Goal: Transaction & Acquisition: Purchase product/service

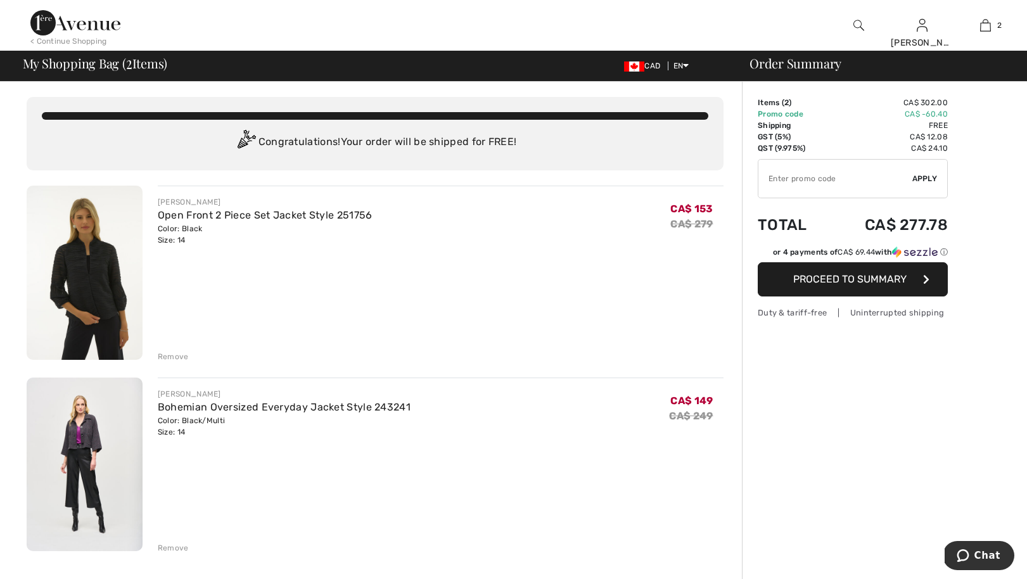
click at [796, 180] on input "TEXT" at bounding box center [836, 179] width 154 height 38
type input "EXTRA20"
click at [930, 177] on span "Apply" at bounding box center [925, 178] width 25 height 11
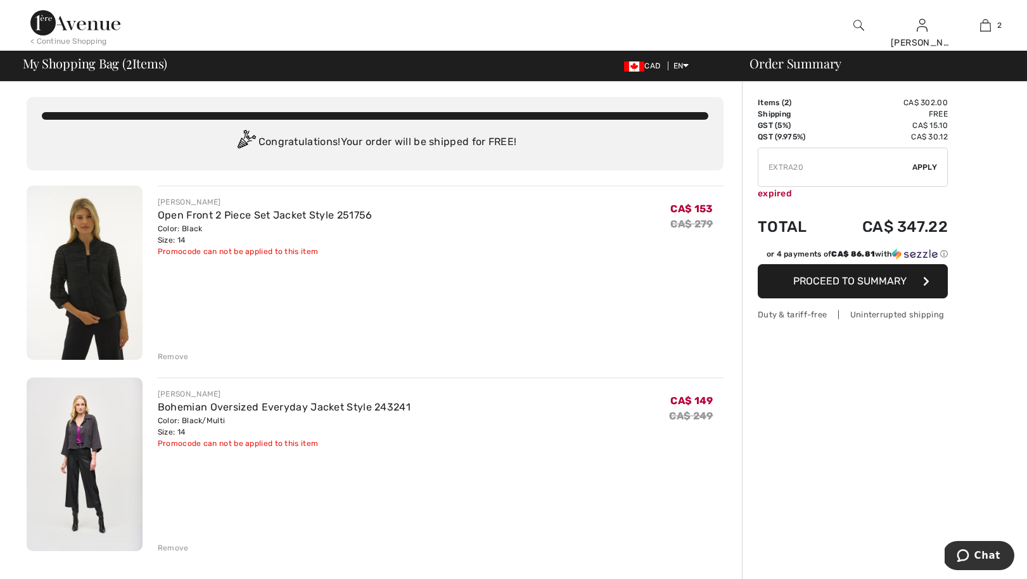
click at [99, 32] on img at bounding box center [75, 22] width 90 height 25
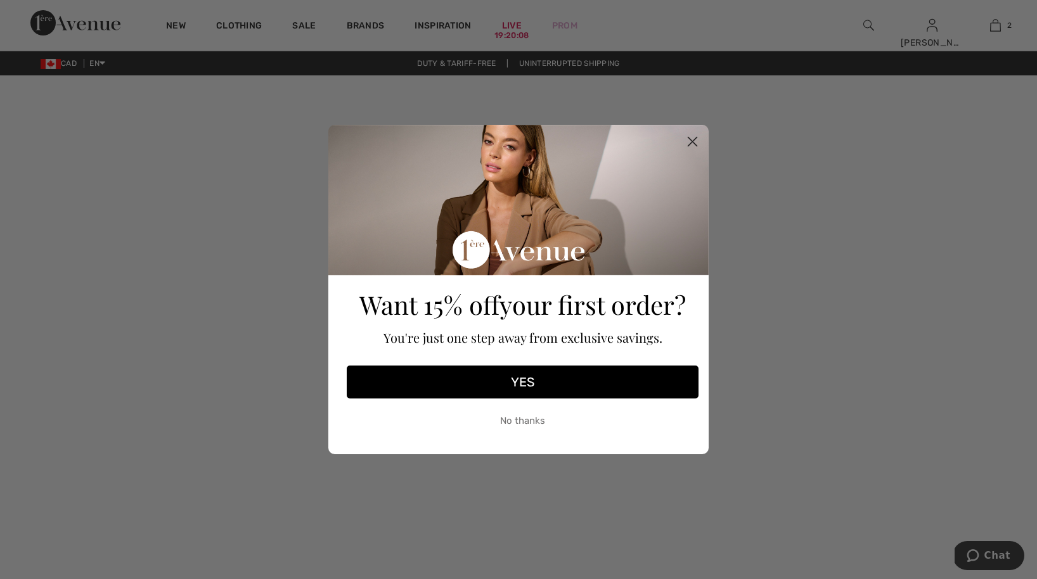
click at [691, 143] on icon "Close dialog" at bounding box center [692, 142] width 9 height 9
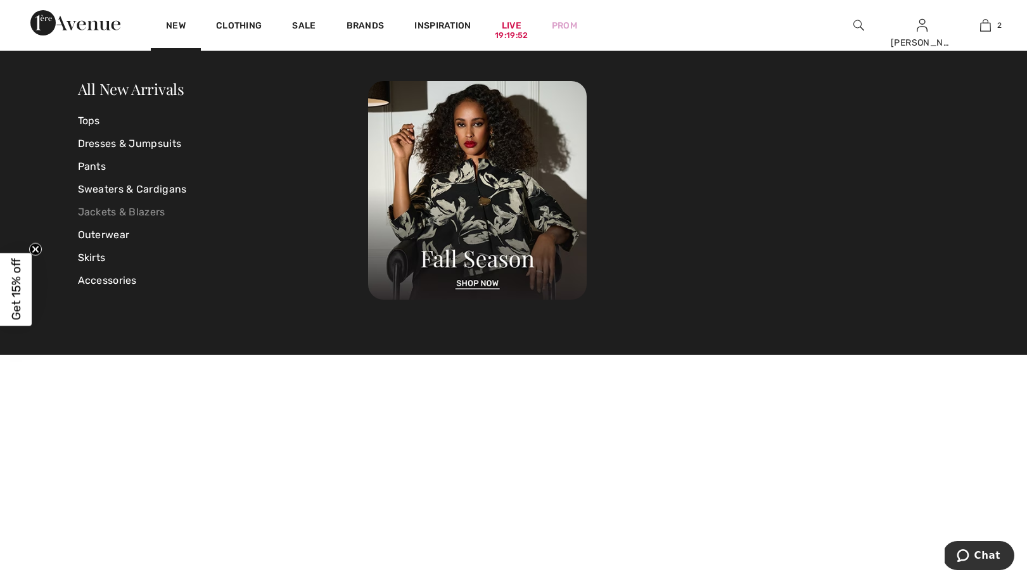
click at [115, 211] on link "Jackets & Blazers" at bounding box center [223, 212] width 291 height 23
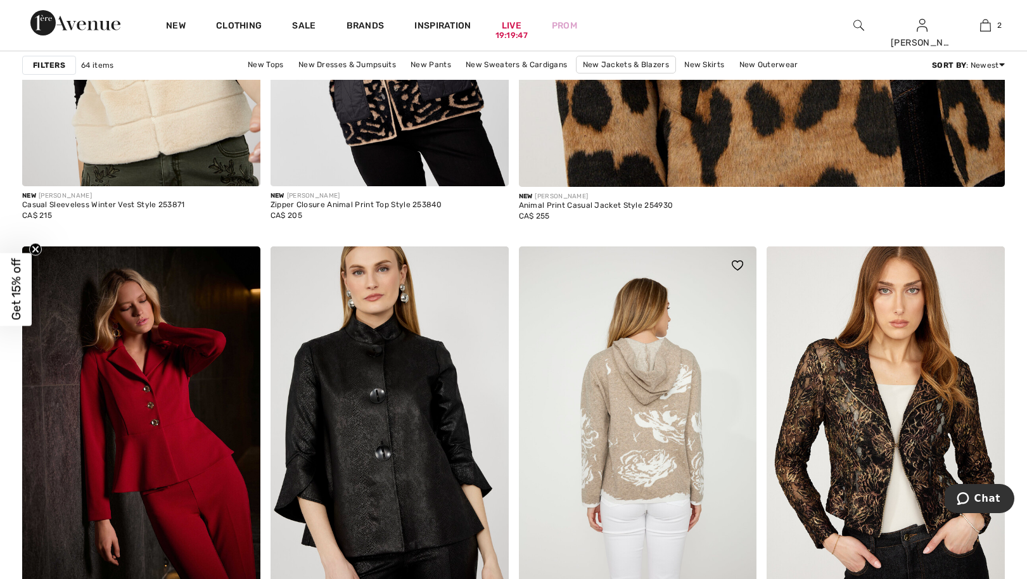
scroll to position [991, 0]
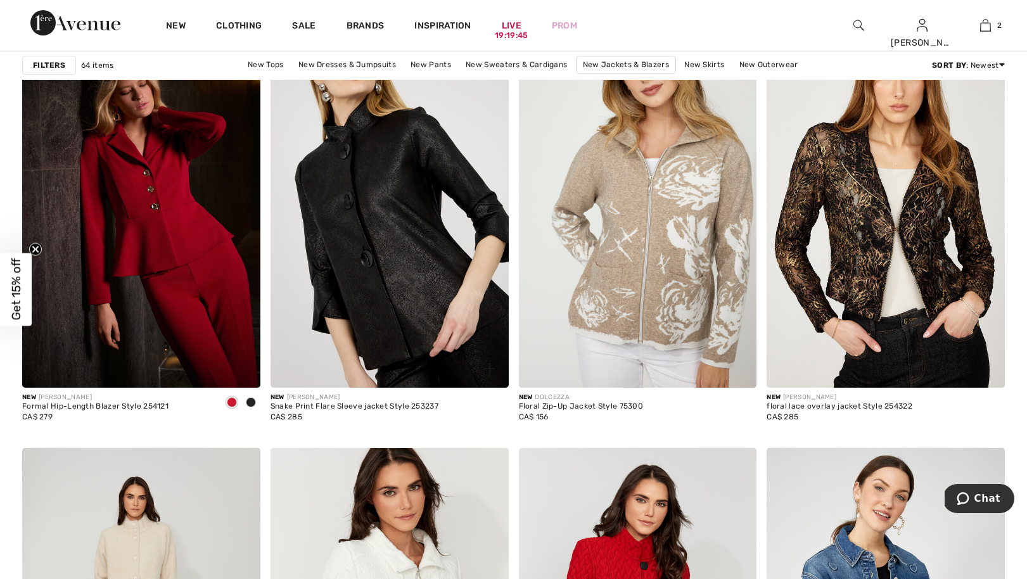
click at [397, 251] on img at bounding box center [390, 208] width 238 height 357
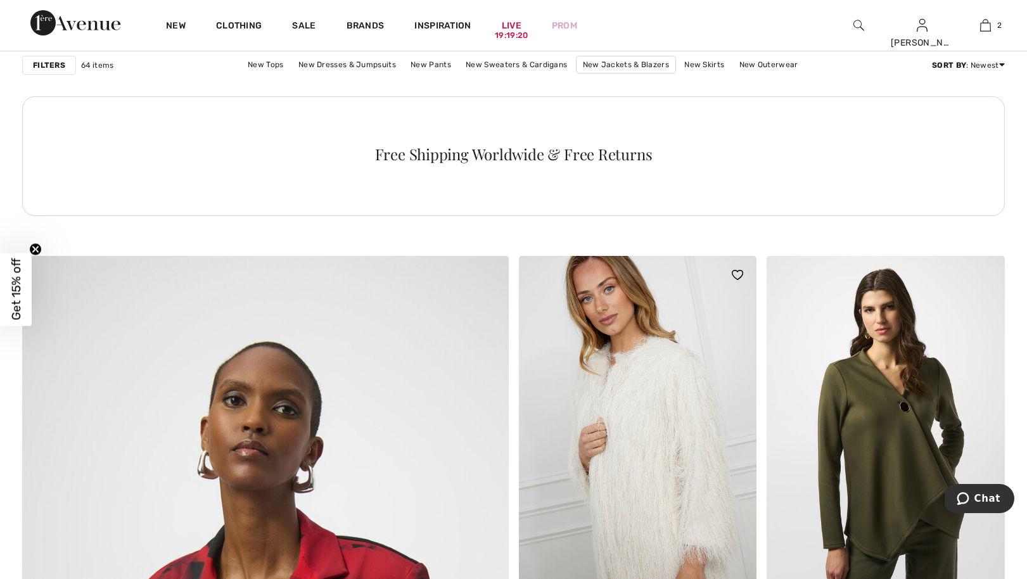
scroll to position [3420, 0]
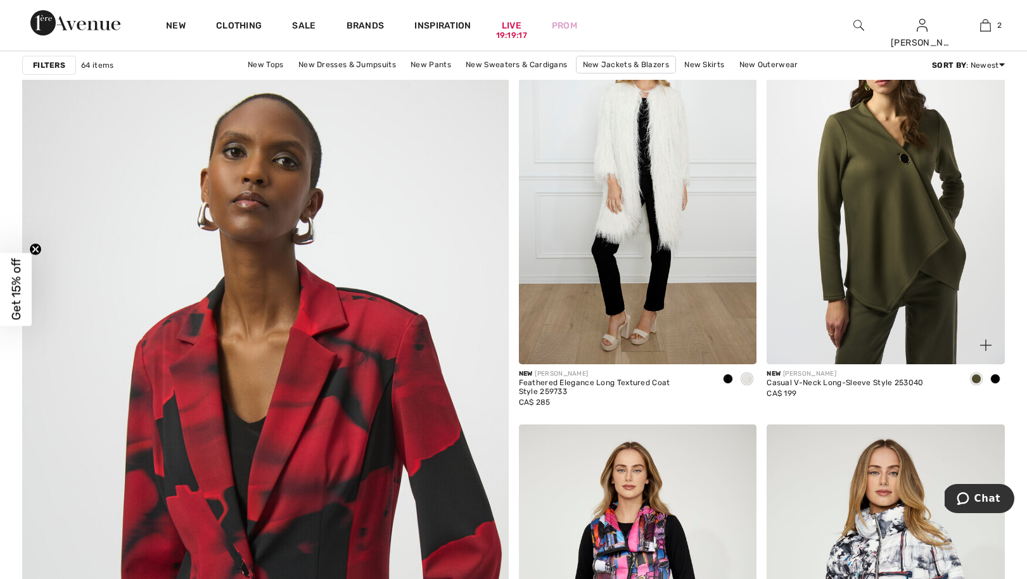
click at [997, 380] on span at bounding box center [995, 379] width 10 height 10
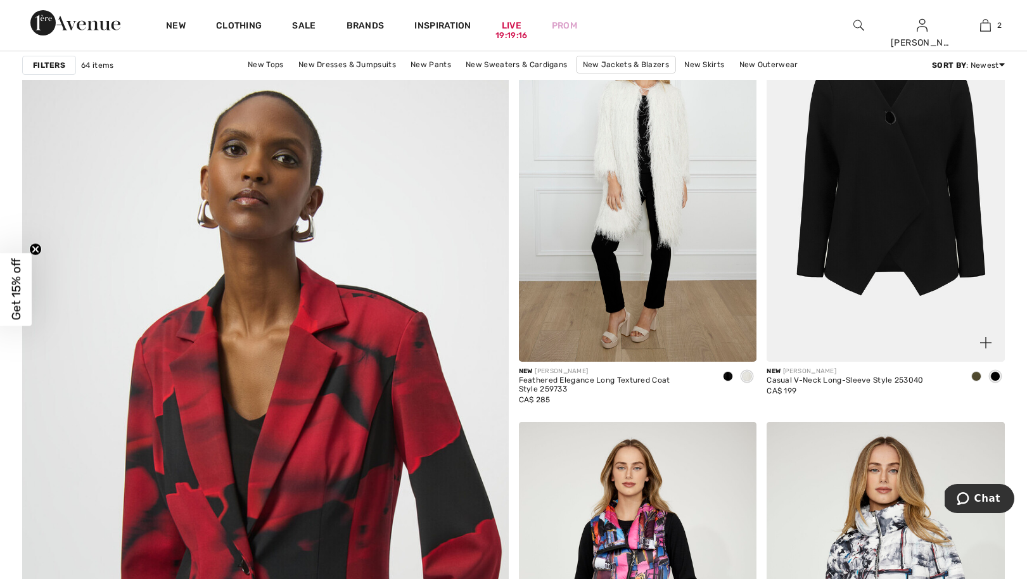
scroll to position [3515, 0]
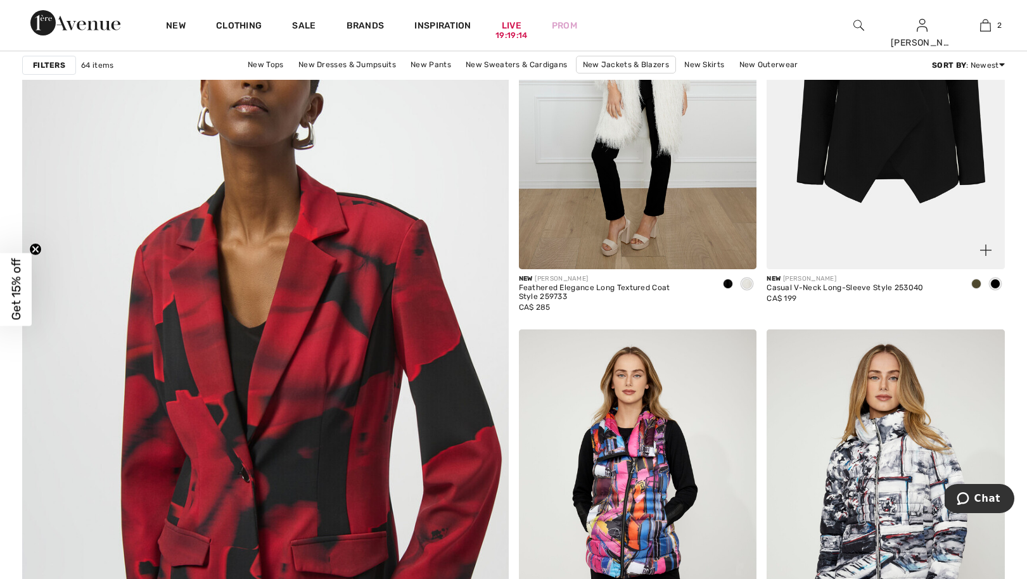
click at [978, 284] on span at bounding box center [976, 284] width 10 height 10
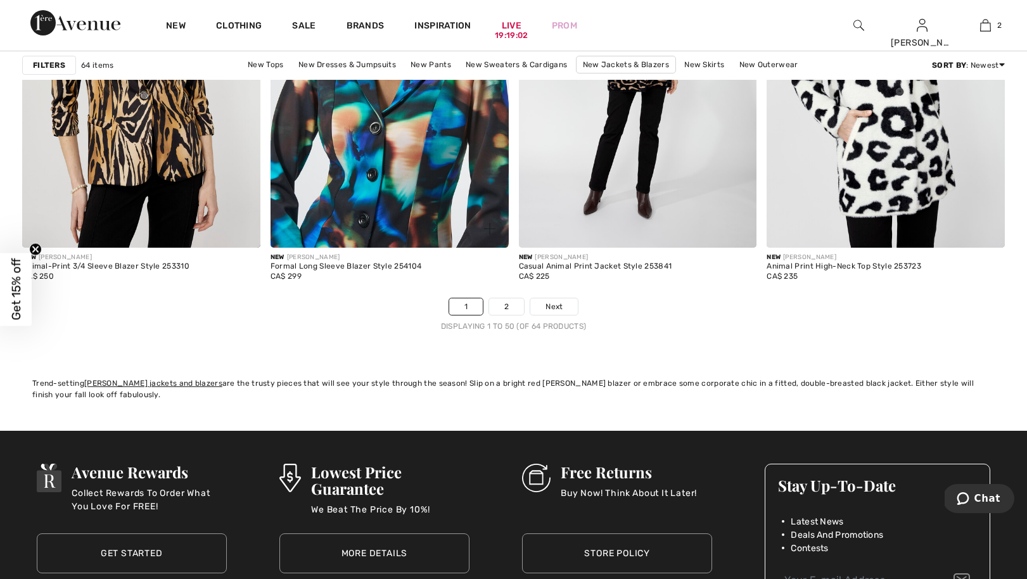
scroll to position [6357, 0]
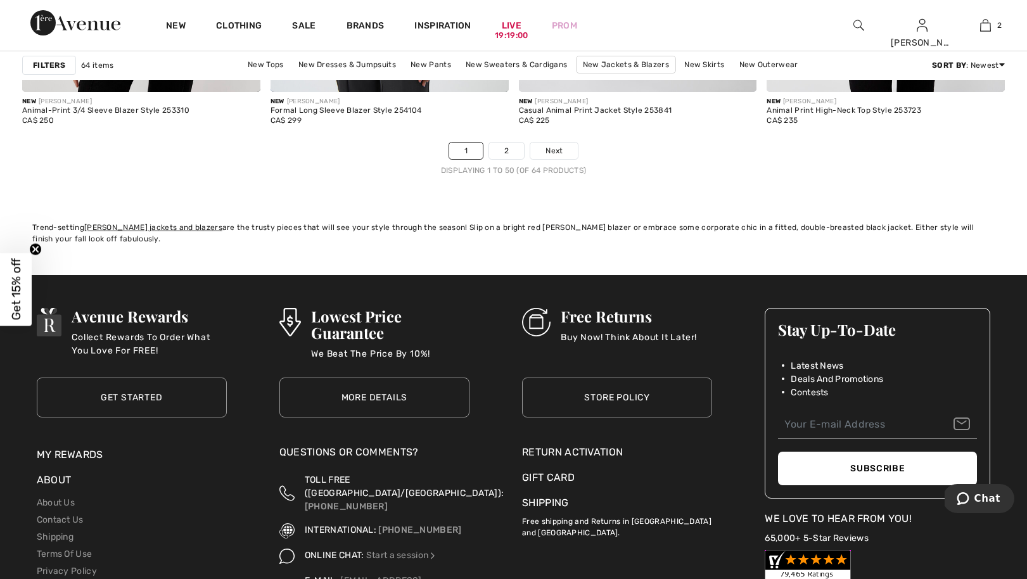
click at [511, 160] on nav "1 2 Next Displaying 1 to 50 (of 64 products)" at bounding box center [513, 159] width 983 height 34
click at [511, 158] on link "2" at bounding box center [506, 151] width 35 height 16
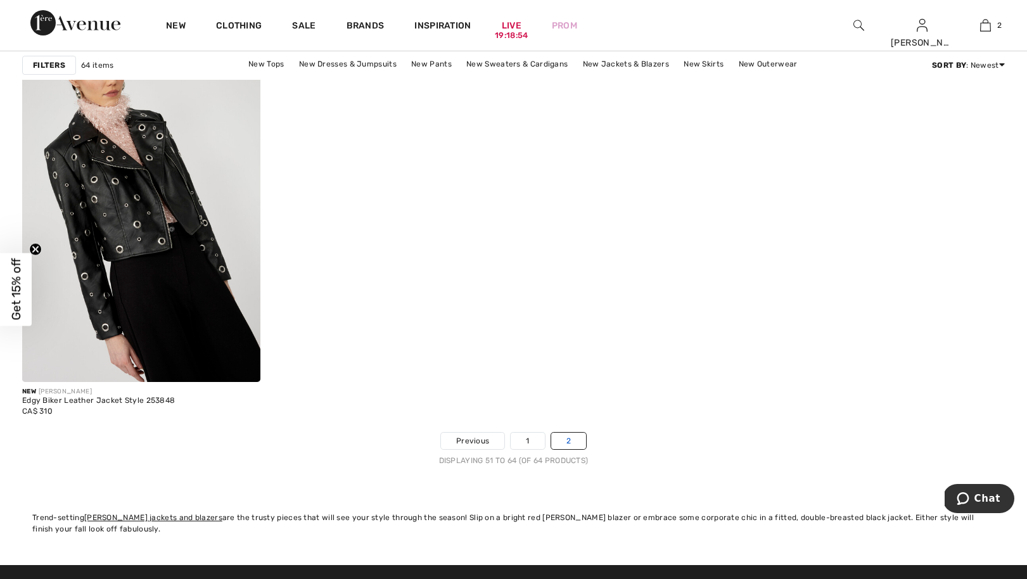
scroll to position [2134, 0]
